Goal: Task Accomplishment & Management: Manage account settings

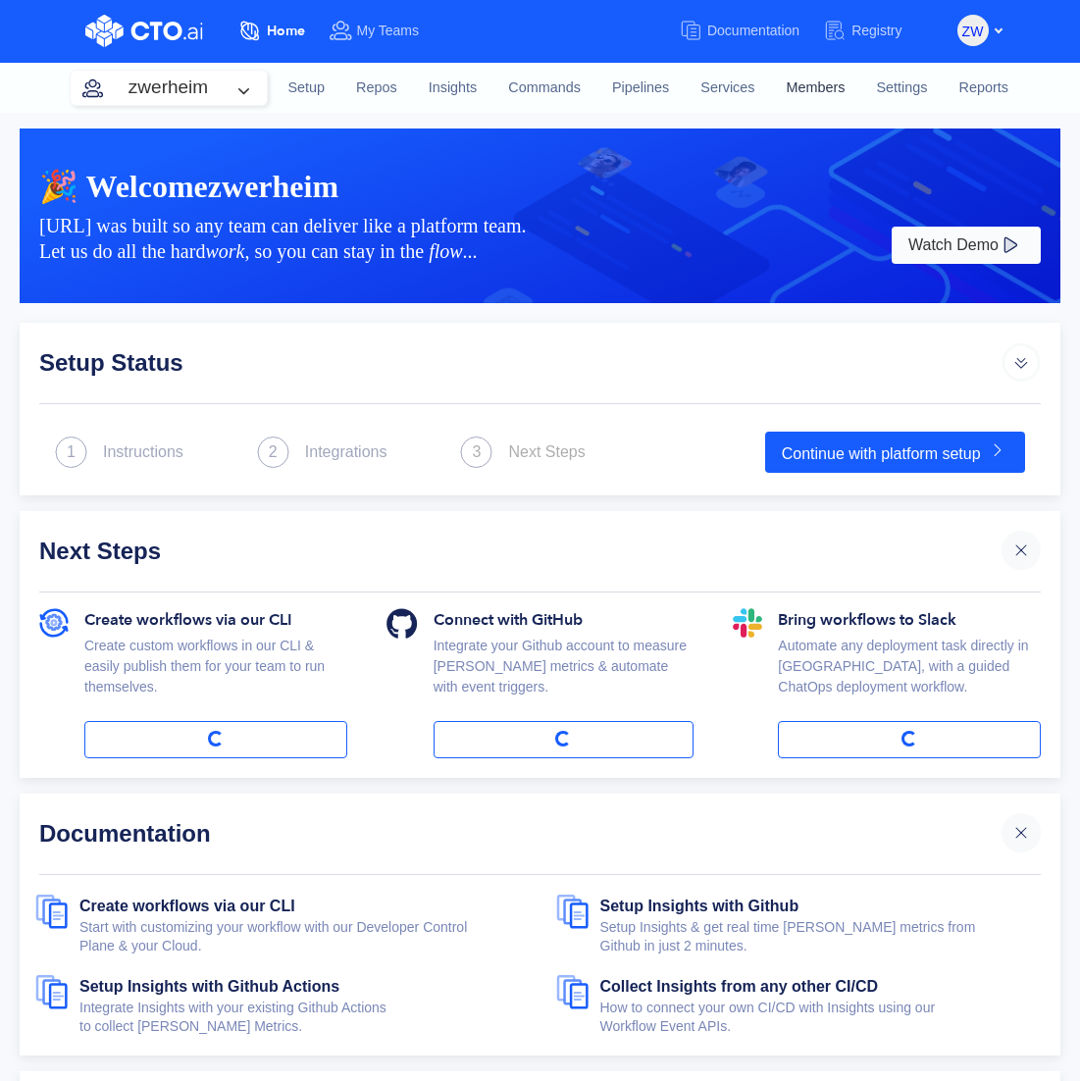
click at [820, 78] on link "Members" at bounding box center [816, 88] width 90 height 53
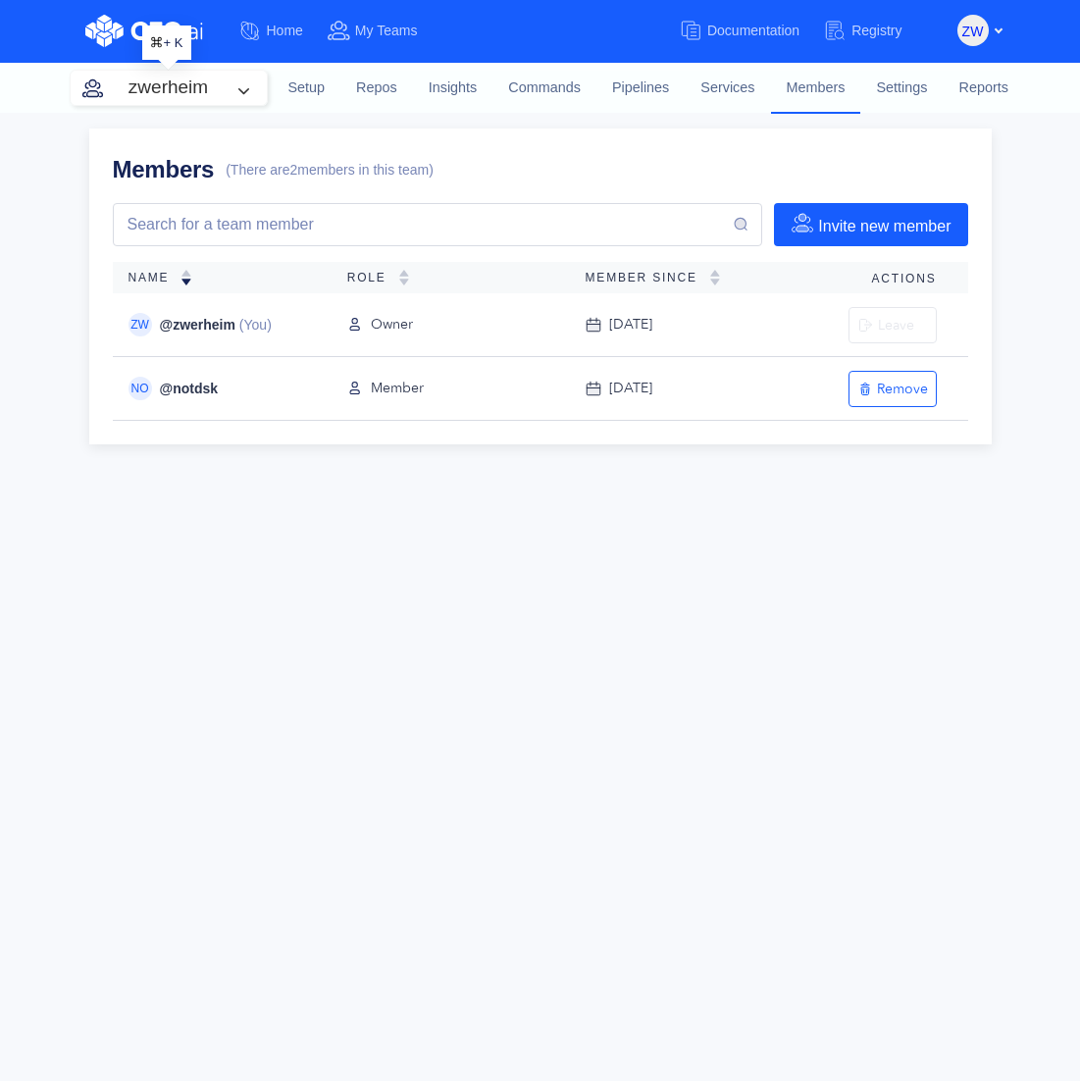
click at [231, 96] on button "zwerheim" at bounding box center [169, 88] width 196 height 34
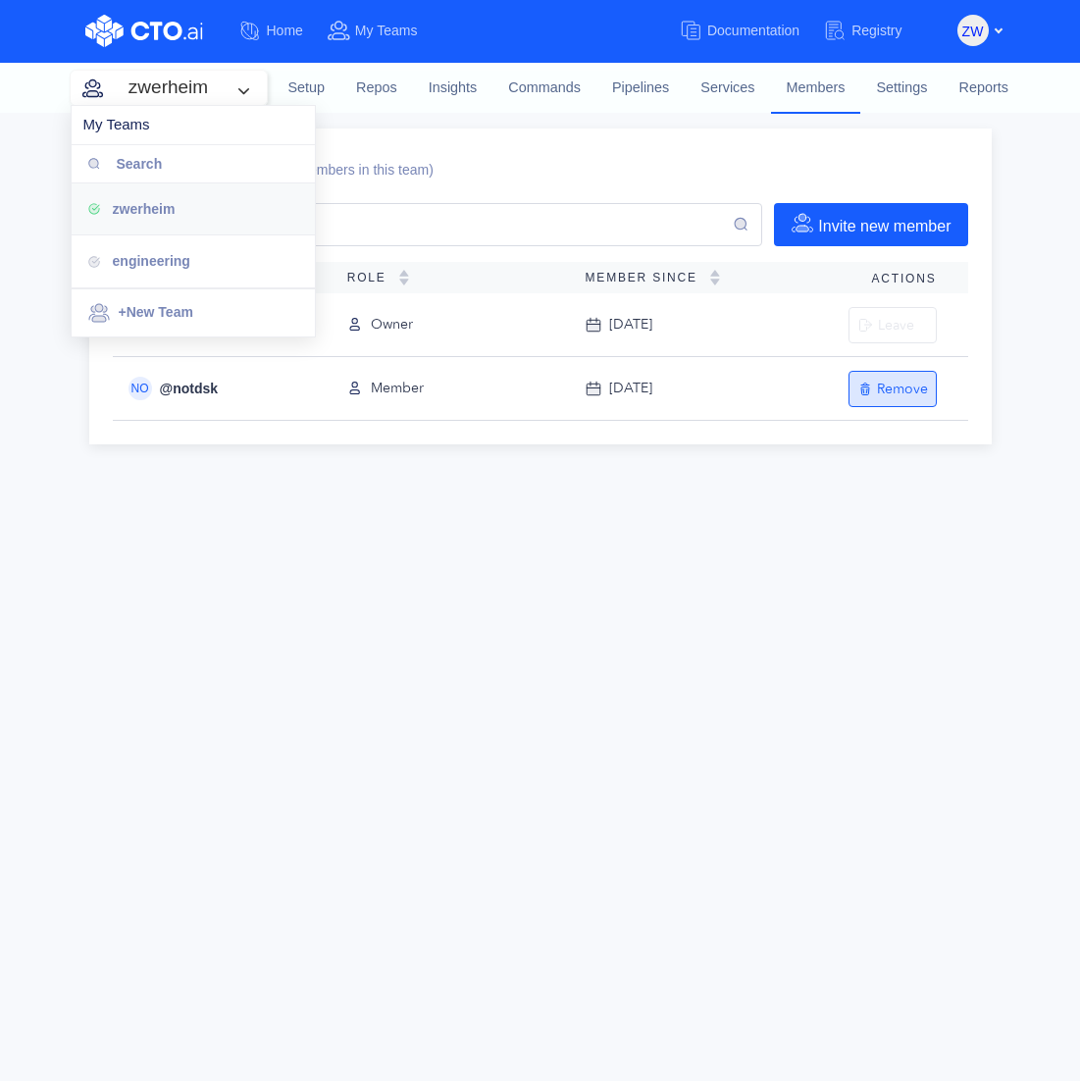
click at [912, 383] on div "Remove" at bounding box center [892, 389] width 71 height 19
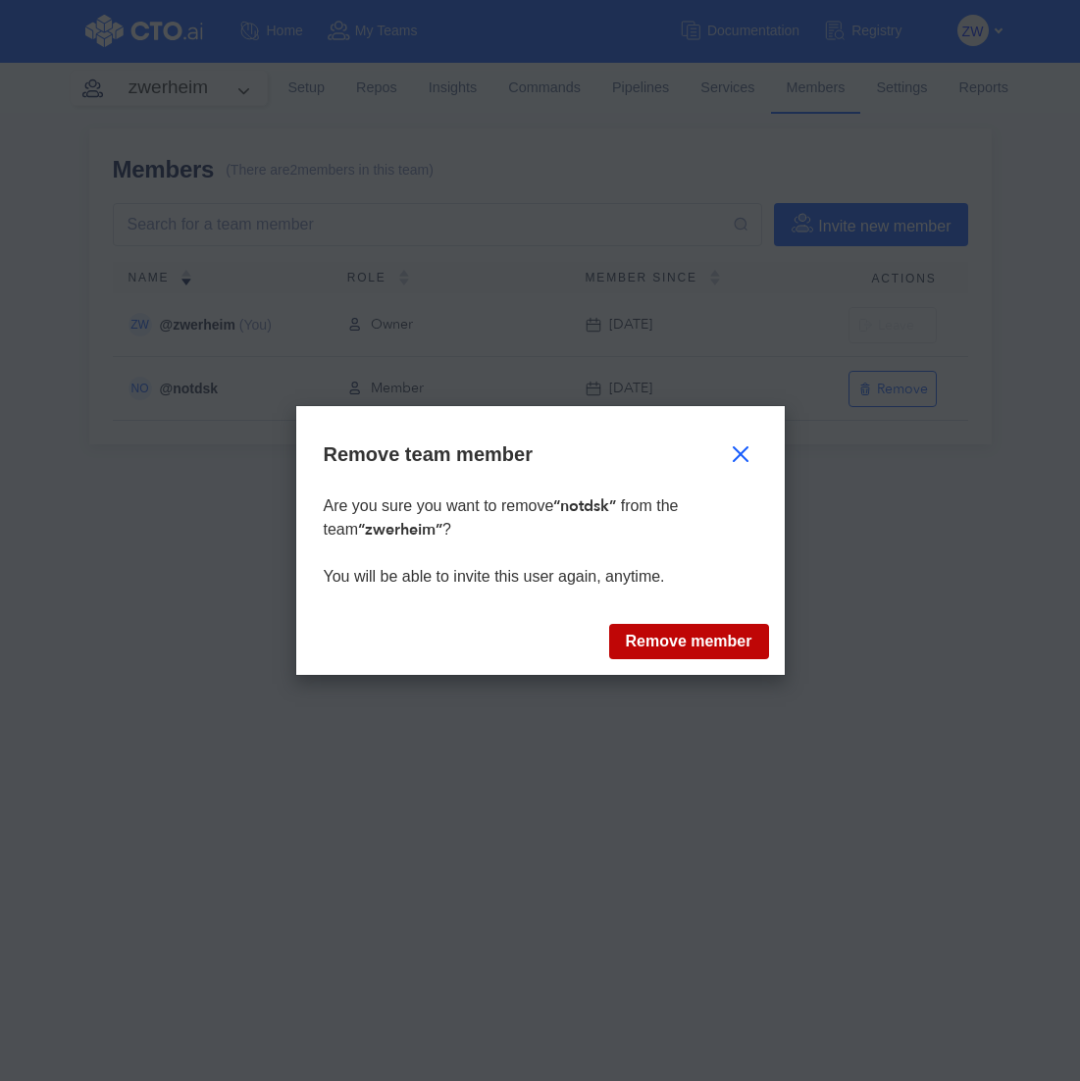
click at [672, 637] on button "Remove member" at bounding box center [689, 641] width 160 height 35
click at [687, 648] on button "Remove member" at bounding box center [689, 641] width 160 height 35
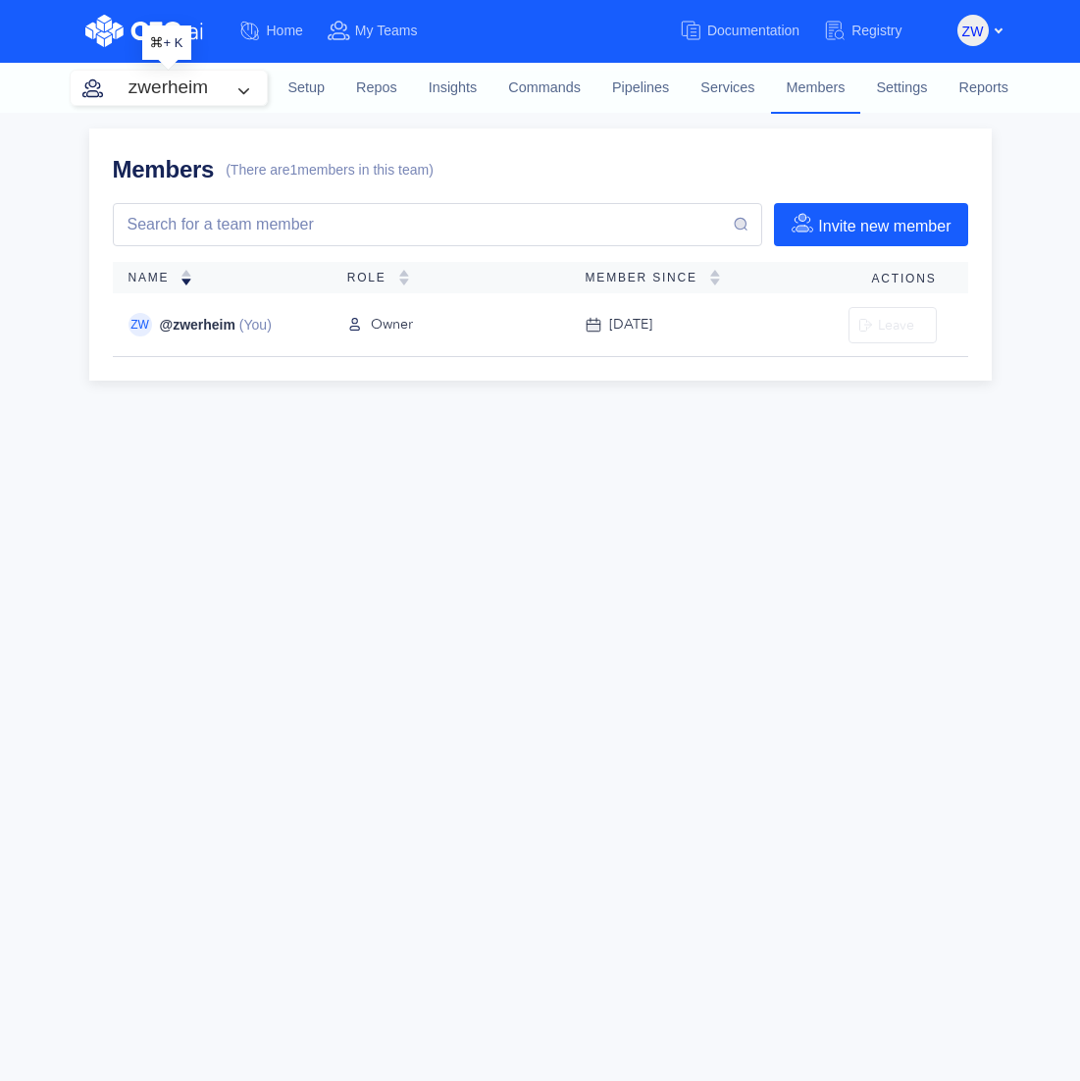
click at [198, 93] on button "zwerheim" at bounding box center [169, 88] width 196 height 34
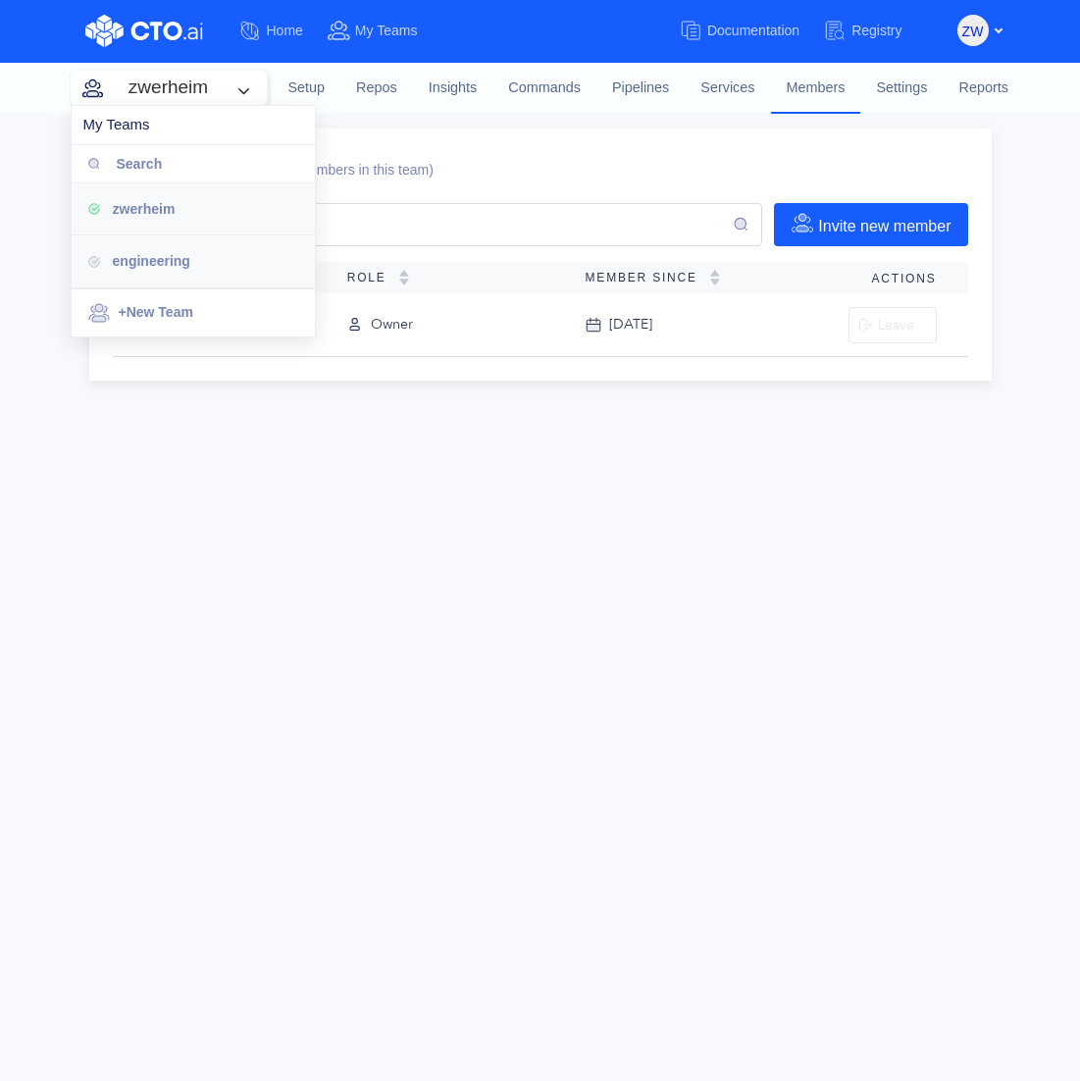
click at [169, 253] on span "engineering" at bounding box center [151, 261] width 77 height 16
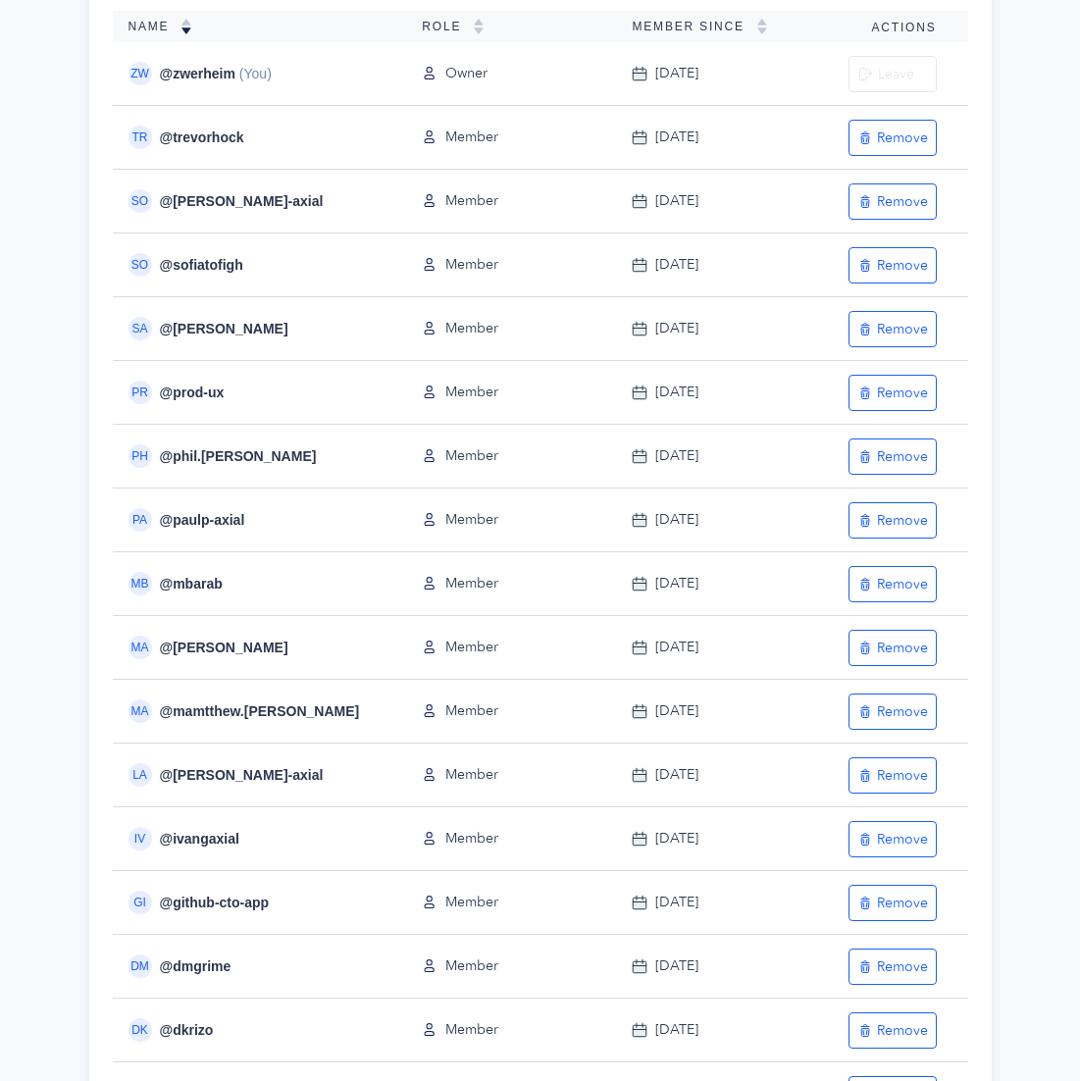
scroll to position [253, 0]
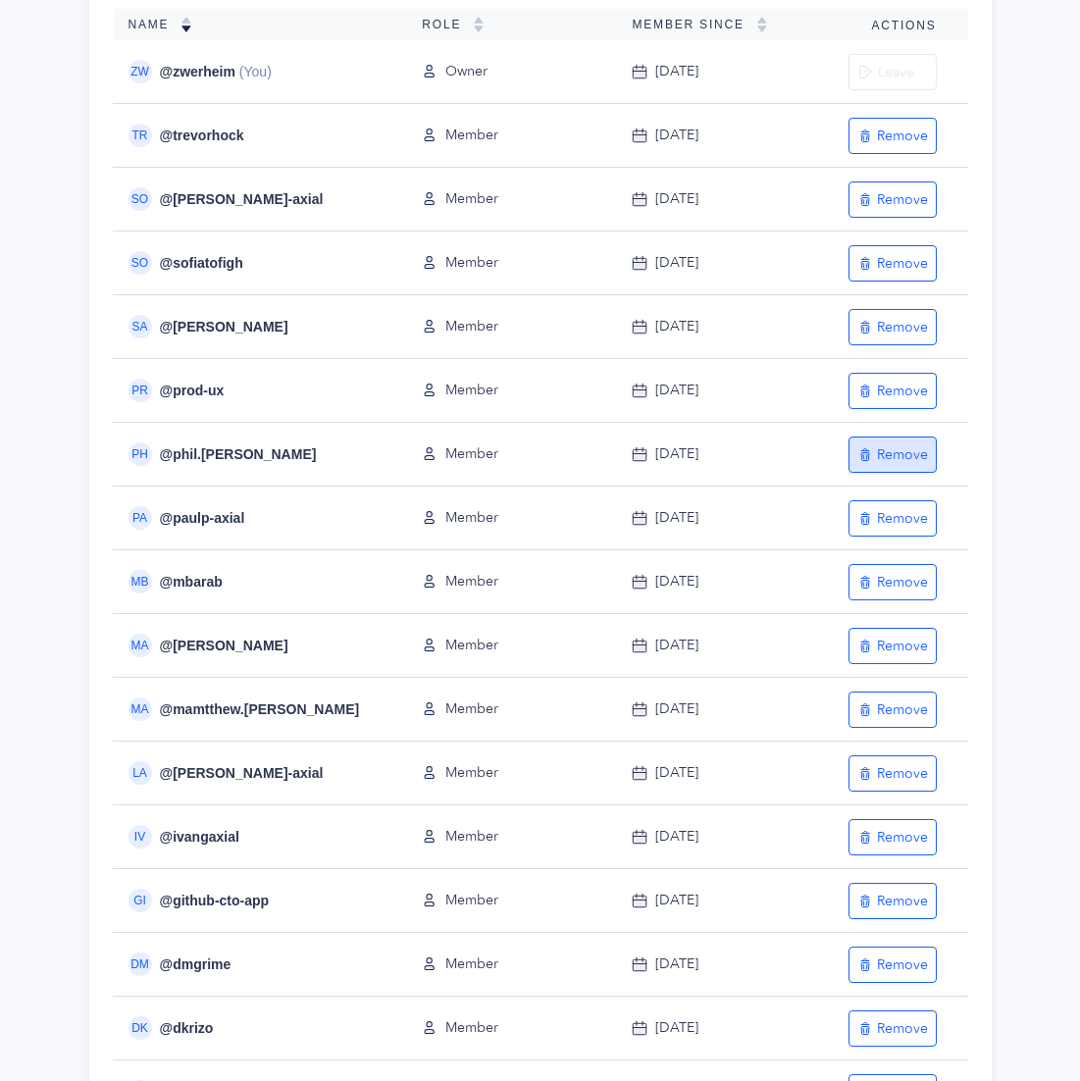
click at [900, 451] on div "Remove" at bounding box center [892, 454] width 71 height 19
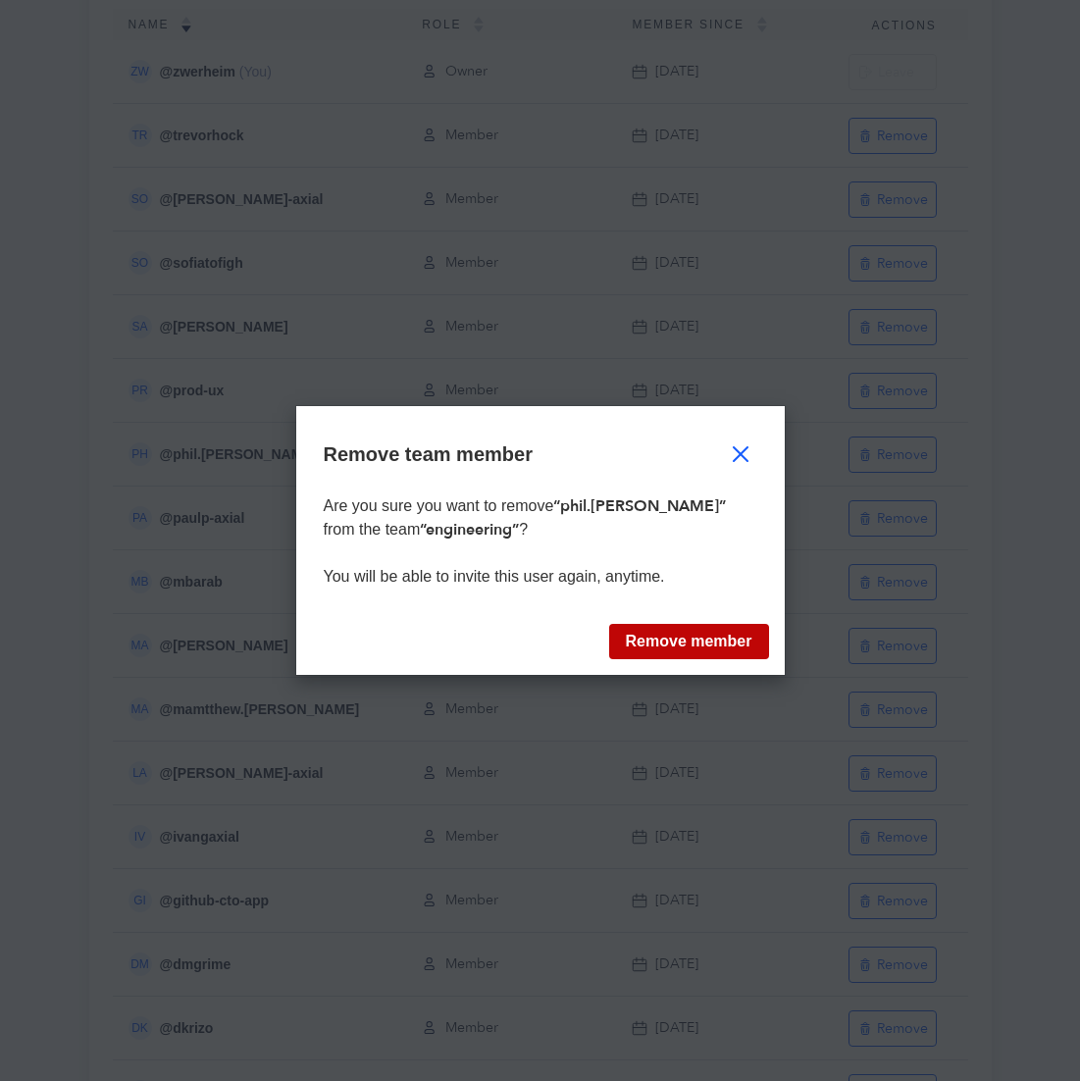
click at [706, 649] on button "Remove member" at bounding box center [689, 641] width 160 height 35
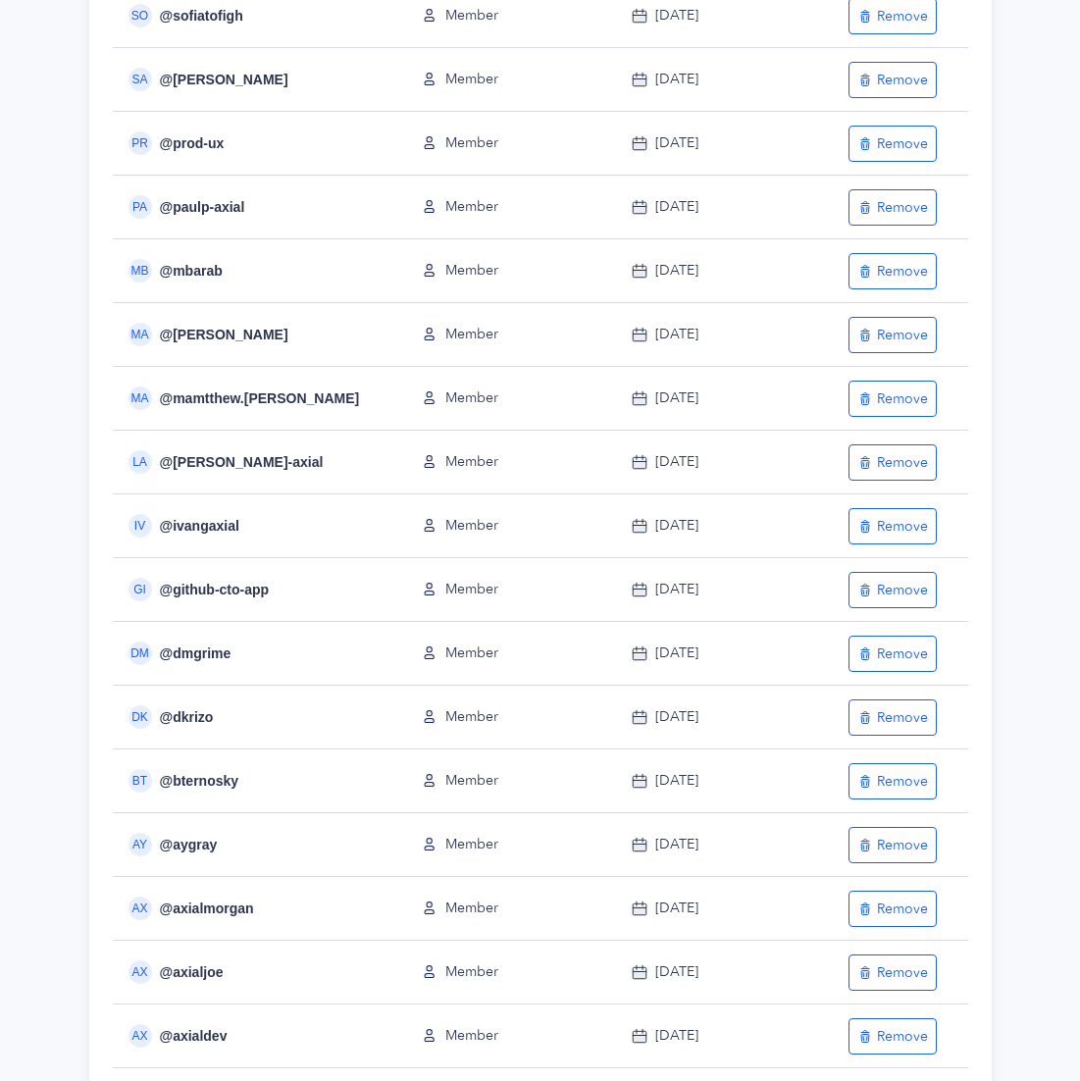
scroll to position [495, 0]
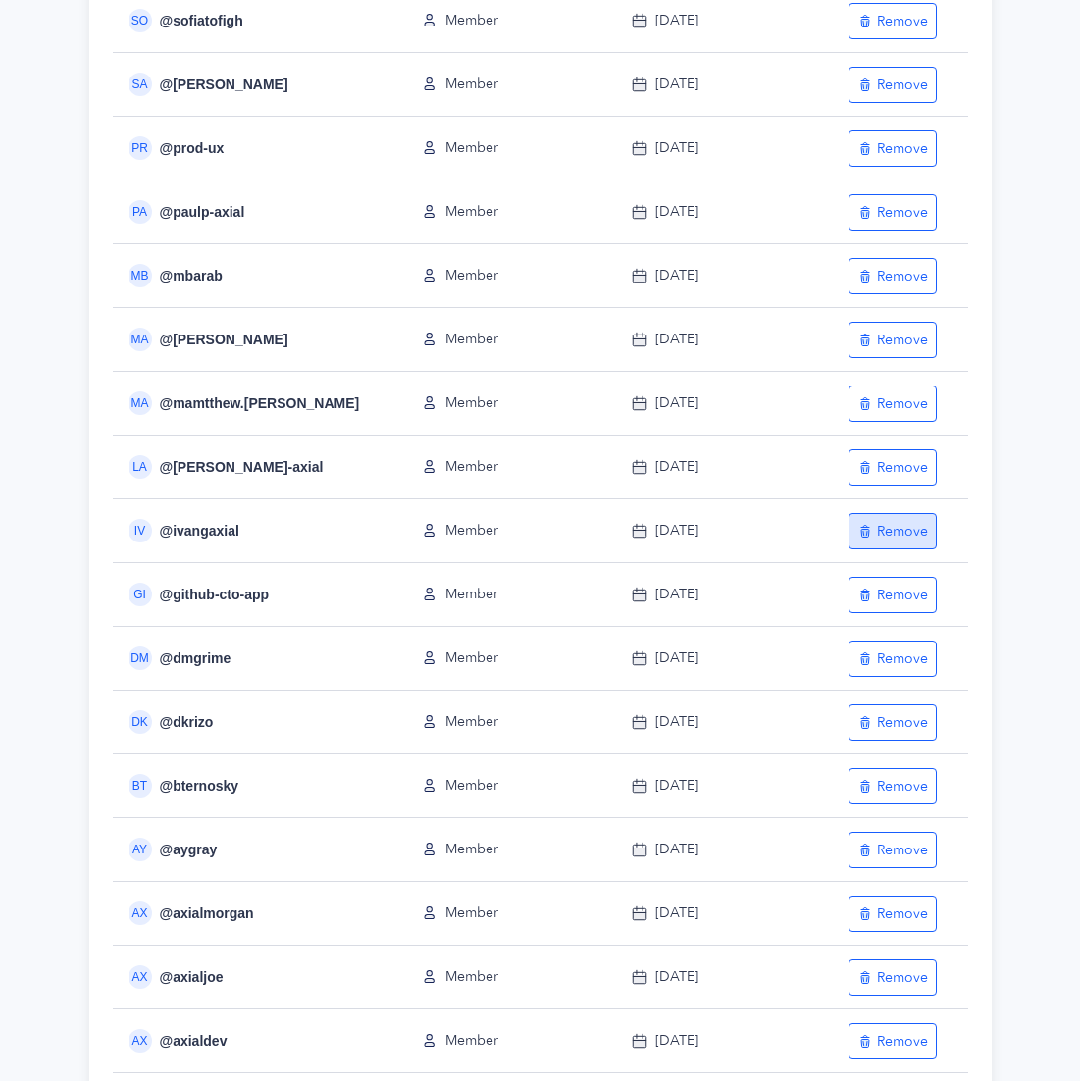
click at [896, 530] on div "Remove" at bounding box center [892, 531] width 71 height 19
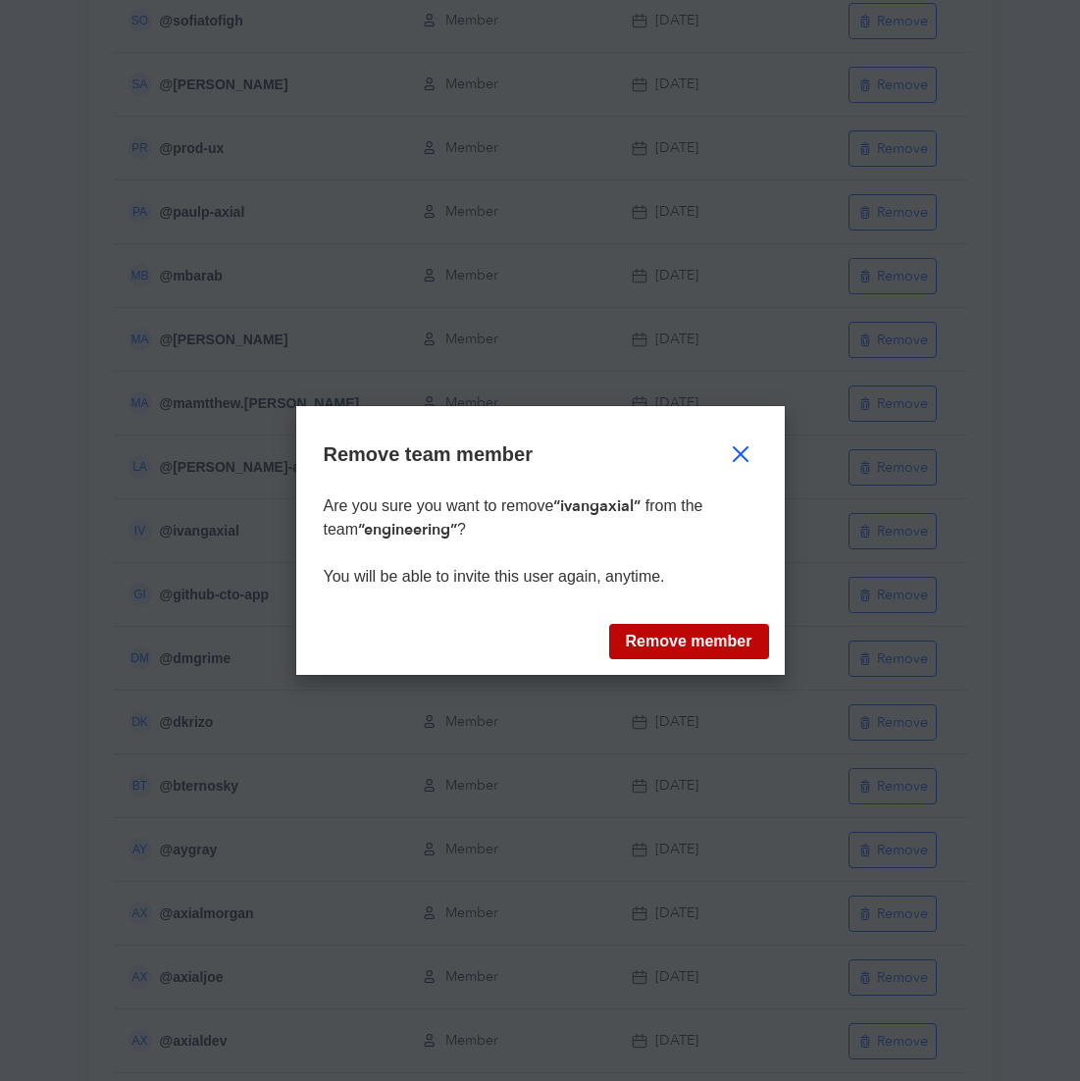
click at [715, 638] on button "Remove member" at bounding box center [689, 641] width 160 height 35
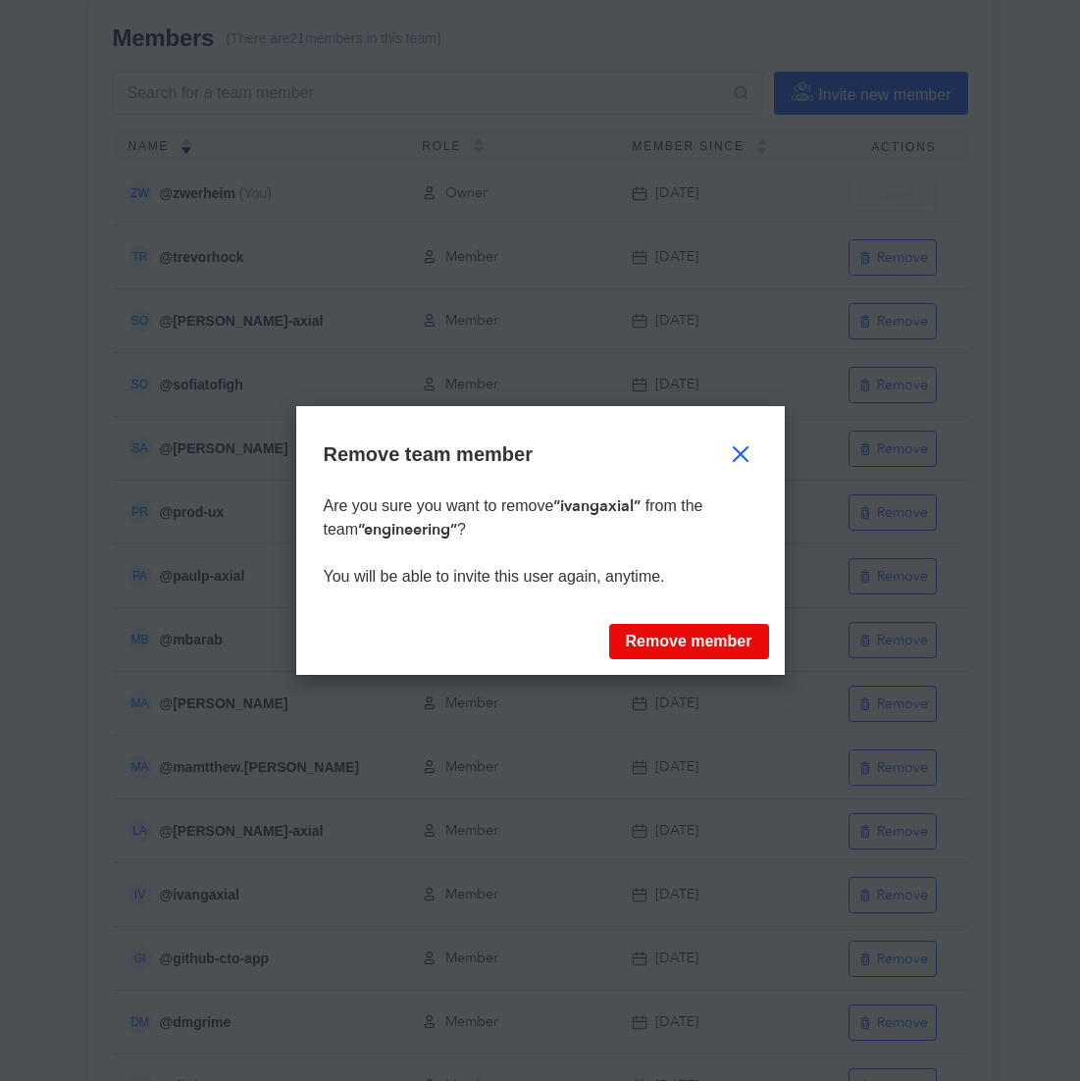
scroll to position [0, 0]
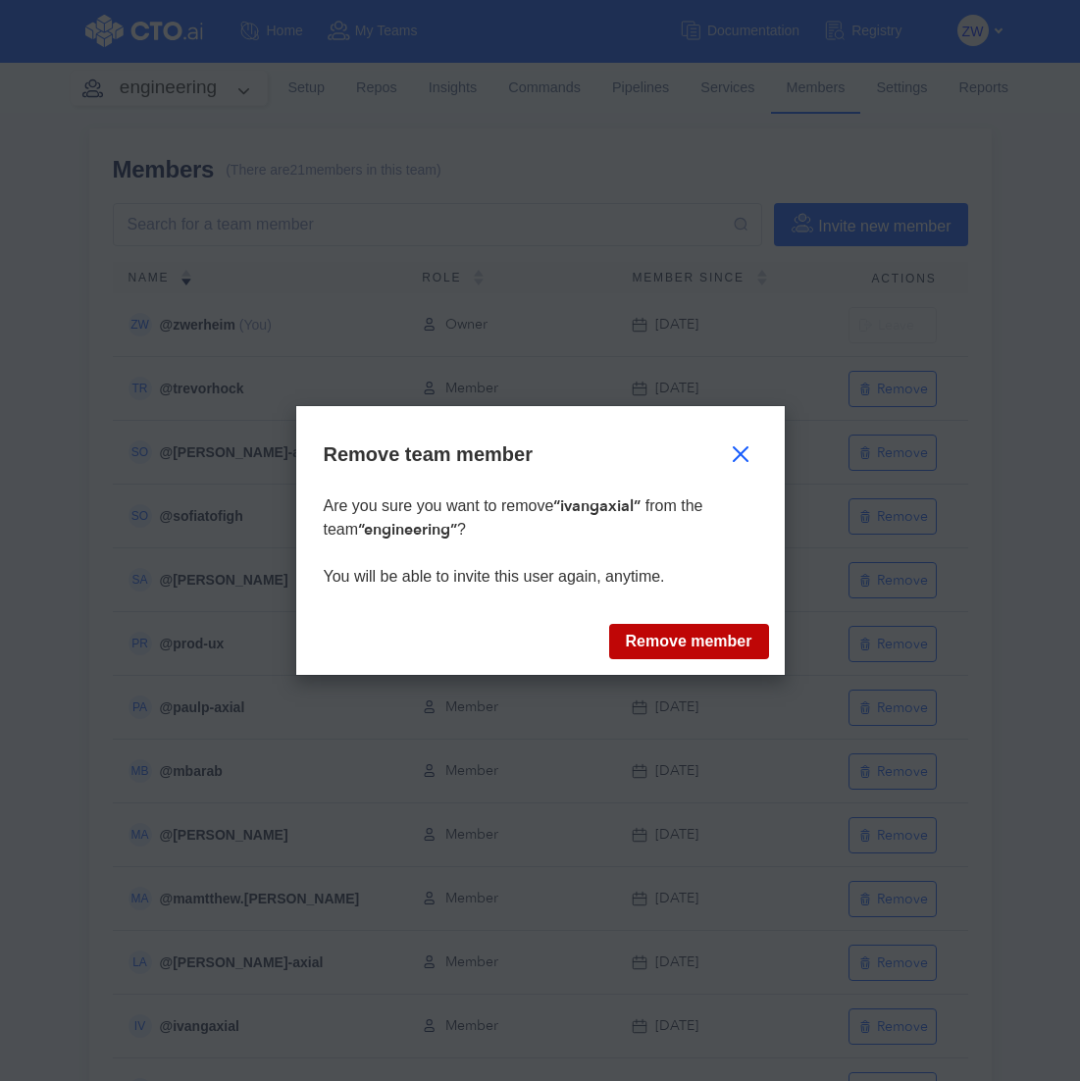
click at [685, 642] on button "Remove member" at bounding box center [689, 641] width 160 height 35
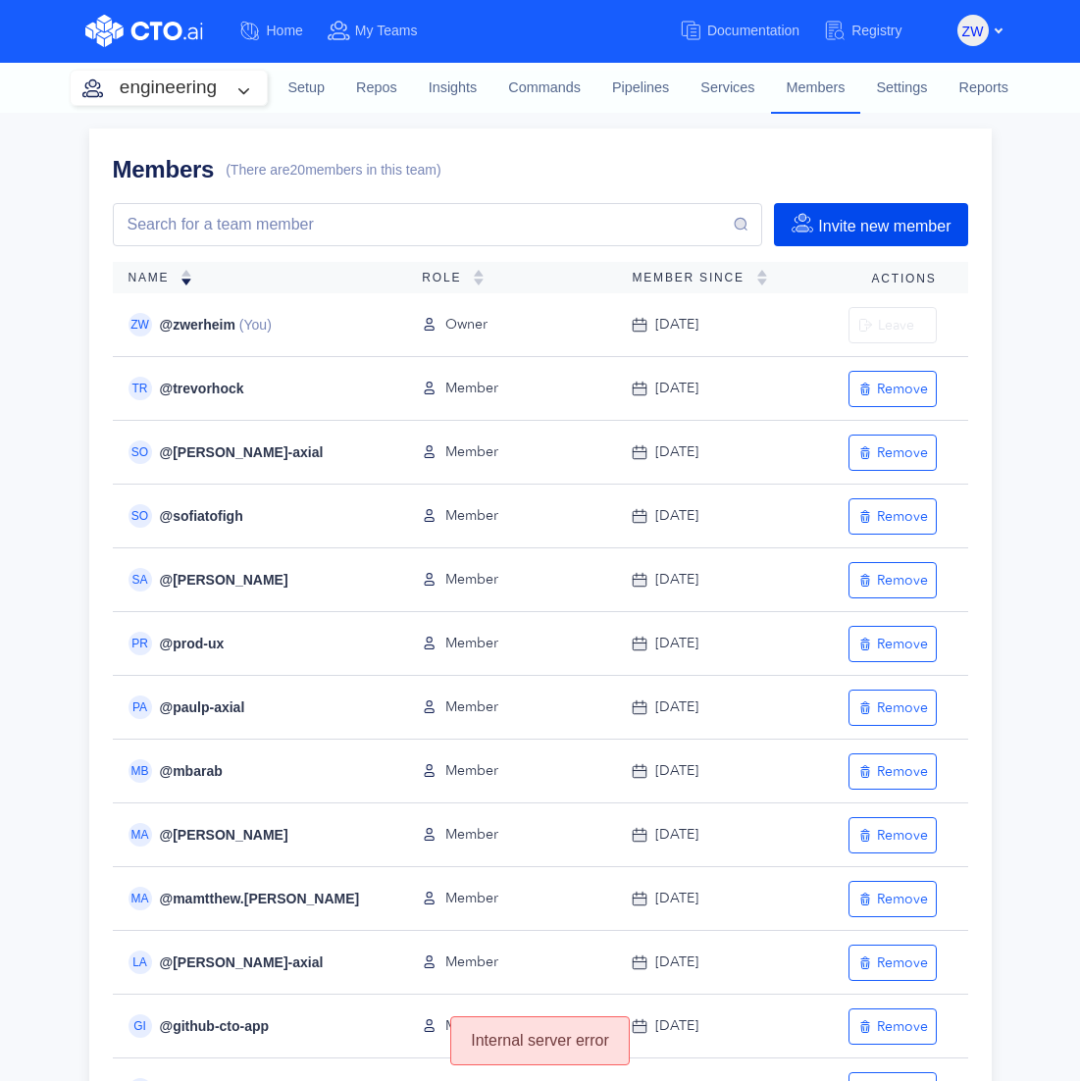
click at [876, 231] on button "Invite new member" at bounding box center [870, 224] width 193 height 43
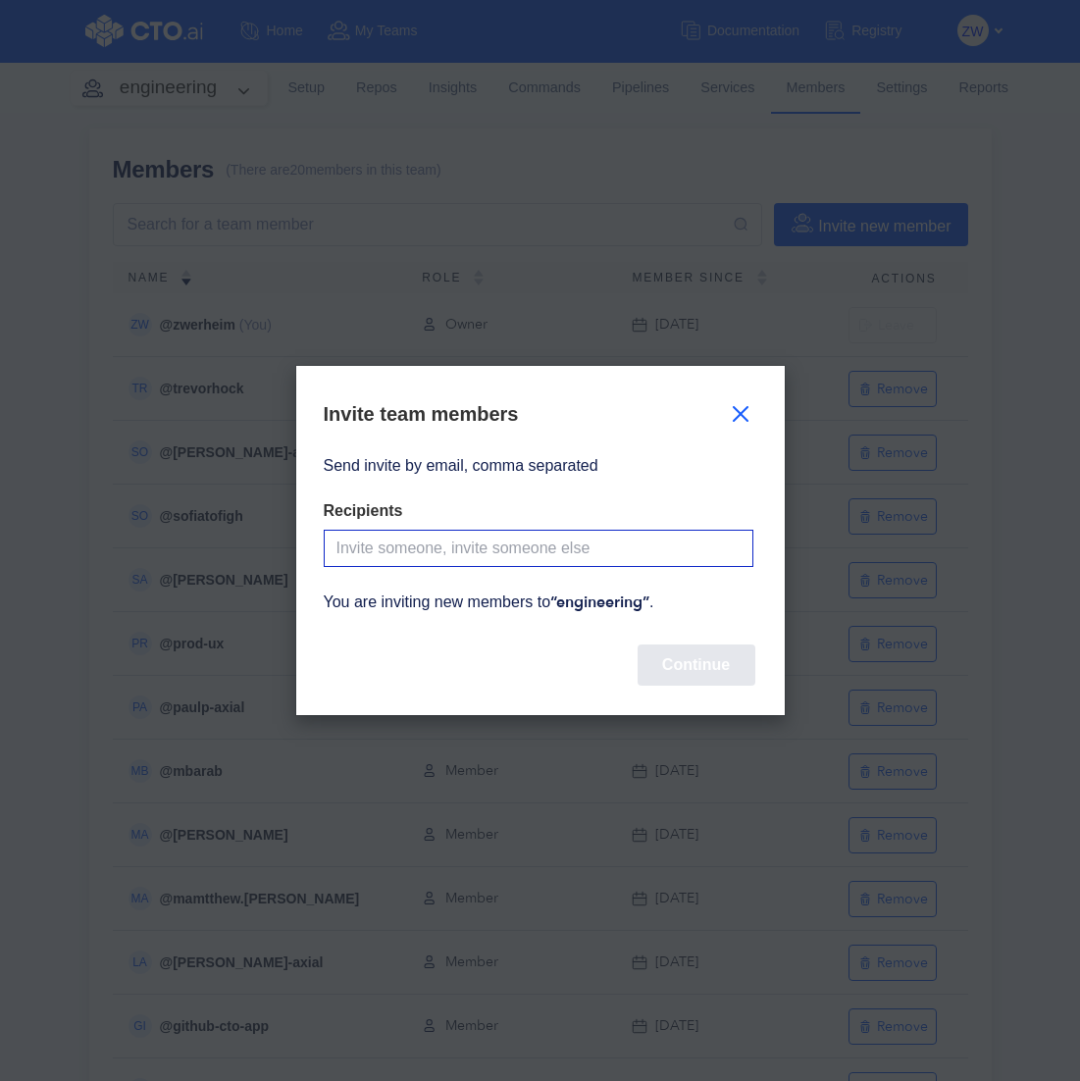
click at [471, 531] on input "Send invite by email, comma separated" at bounding box center [539, 548] width 430 height 37
paste input "[EMAIL_ADDRESS][DOMAIN_NAME]"
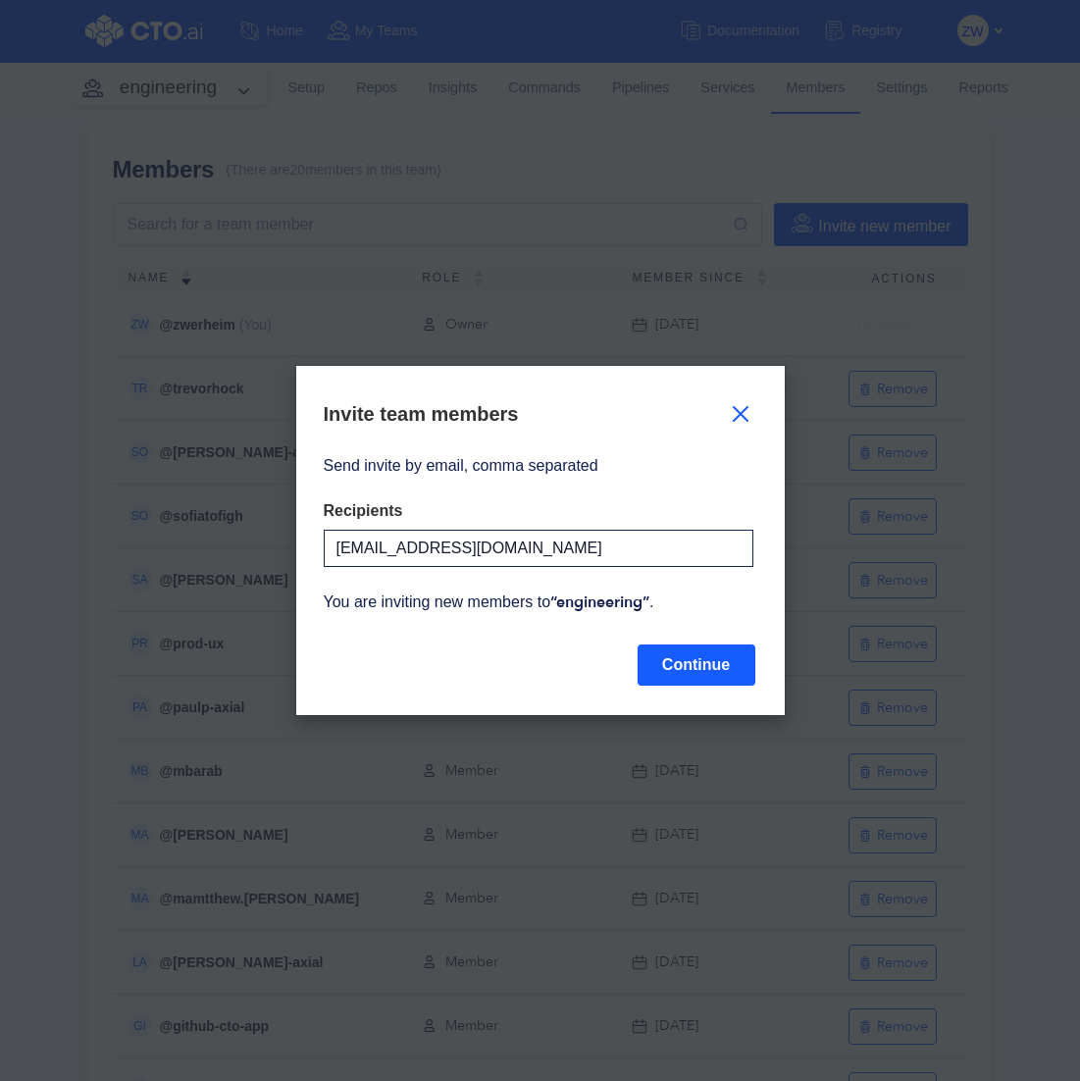
click at [671, 611] on div "Send invite by email, comma separated Recipients [EMAIL_ADDRESS][DOMAIN_NAME] Y…" at bounding box center [539, 537] width 430 height 167
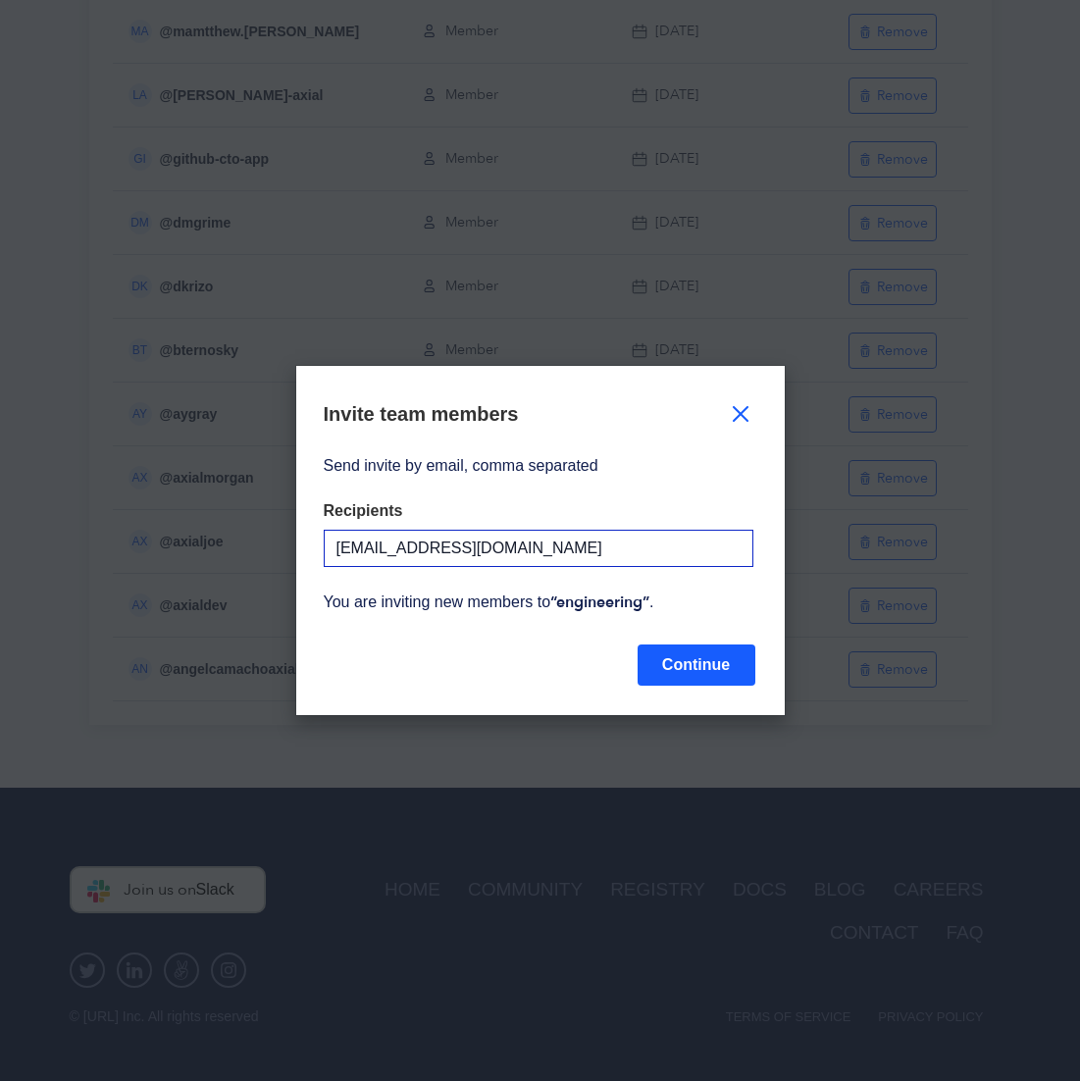
click at [624, 551] on input "[EMAIL_ADDRESS][DOMAIN_NAME]" at bounding box center [539, 548] width 430 height 37
paste input "[EMAIL_ADDRESS][DOMAIN_NAME]"
type input "[EMAIL_ADDRESS][DOMAIN_NAME], [DOMAIN_NAME][EMAIL_ADDRESS][DOMAIN_NAME]"
click at [682, 662] on button "Continue" at bounding box center [697, 664] width 118 height 41
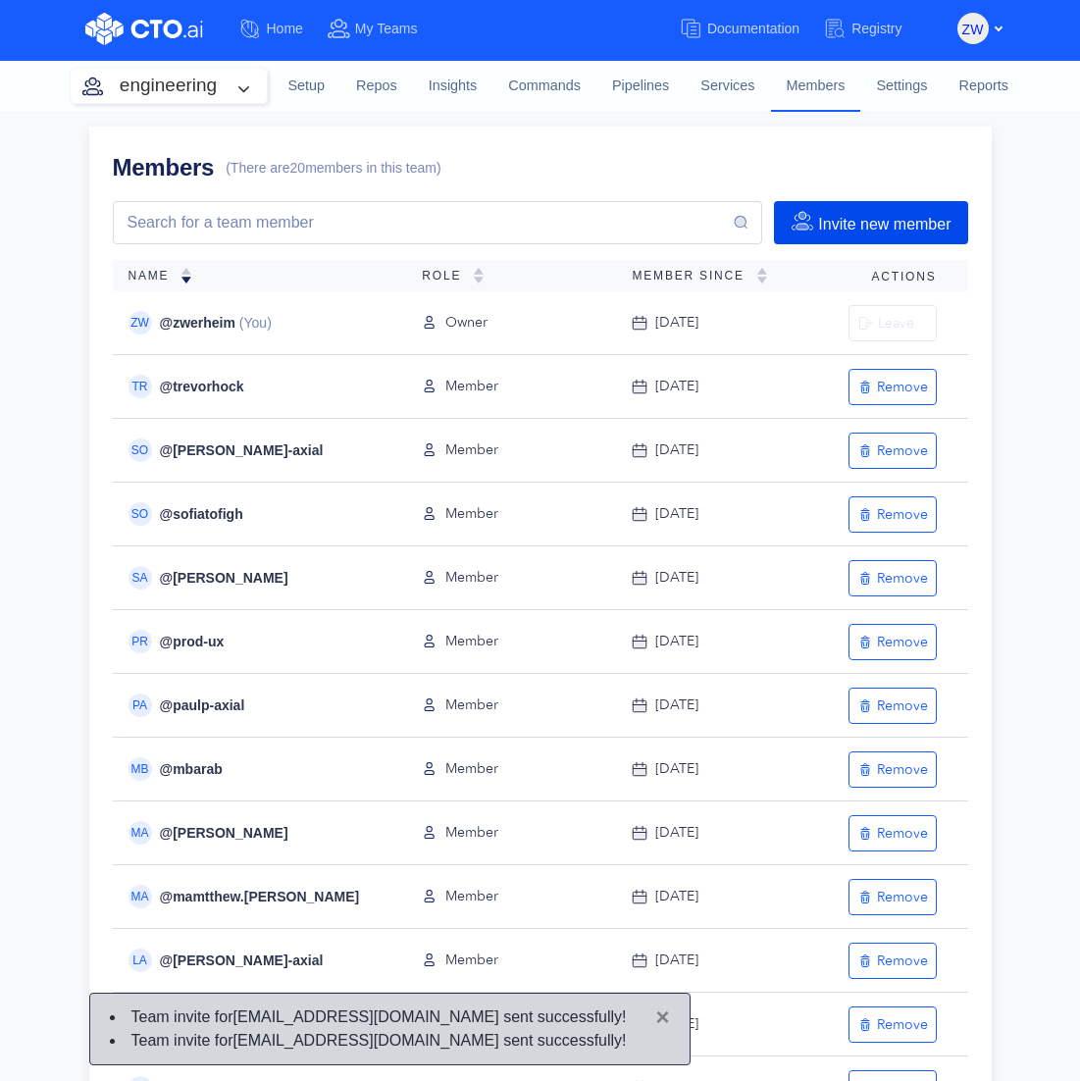
scroll to position [0, 0]
